Goal: Go to known website

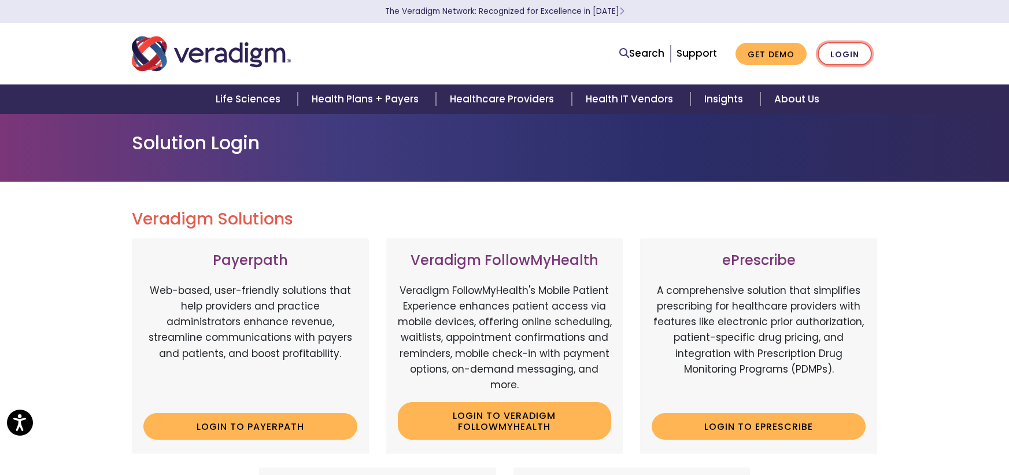
click at [848, 53] on link "Login" at bounding box center [845, 54] width 54 height 24
click at [218, 424] on link "Login to Payerpath" at bounding box center [250, 426] width 214 height 27
